Goal: Information Seeking & Learning: Learn about a topic

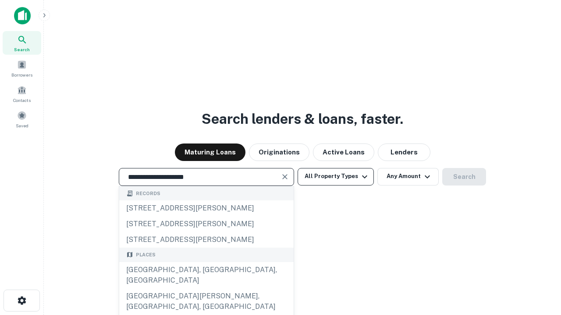
click at [206, 289] on div "[GEOGRAPHIC_DATA], [GEOGRAPHIC_DATA], [GEOGRAPHIC_DATA]" at bounding box center [206, 275] width 174 height 26
click at [335, 177] on button "All Property Types" at bounding box center [335, 177] width 76 height 18
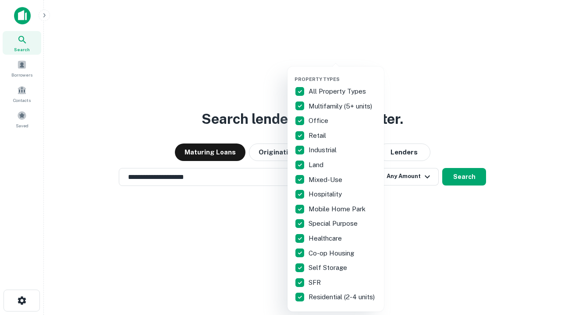
type input "**********"
click at [343, 74] on button "button" at bounding box center [342, 74] width 96 height 0
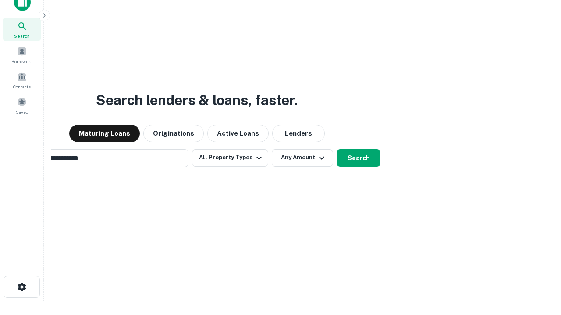
scroll to position [14, 0]
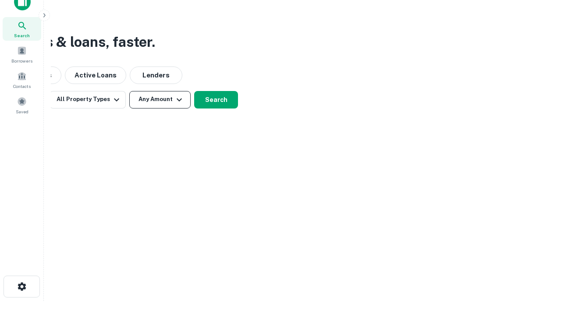
click at [160, 99] on button "Any Amount" at bounding box center [159, 100] width 61 height 18
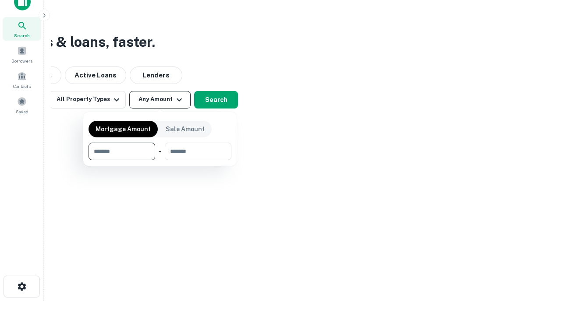
type input "*******"
click at [160, 160] on button "button" at bounding box center [159, 160] width 143 height 0
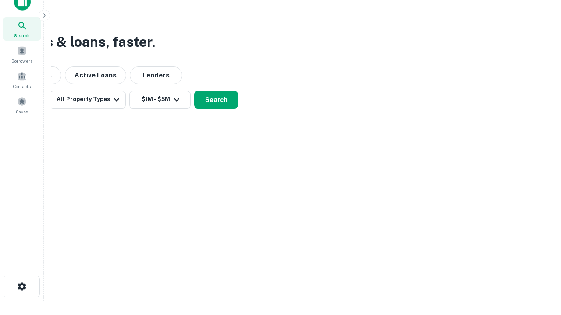
scroll to position [14, 0]
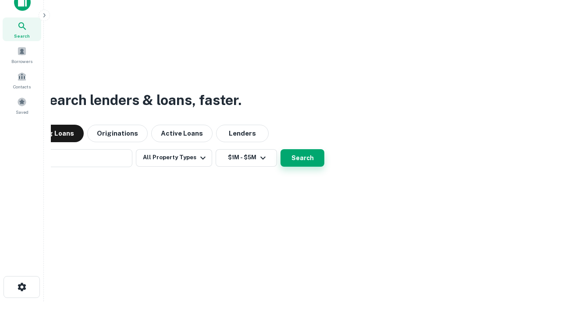
click at [280, 149] on button "Search" at bounding box center [302, 158] width 44 height 18
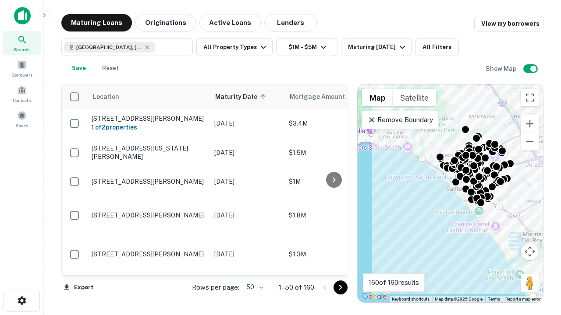
click at [253, 287] on body "Search Borrowers Contacts Saved Maturing Loans Originations Active Loans Lender…" at bounding box center [280, 157] width 561 height 315
click at [254, 265] on li "25" at bounding box center [253, 266] width 25 height 16
click at [340, 287] on icon "Go to next page" at bounding box center [340, 288] width 11 height 11
